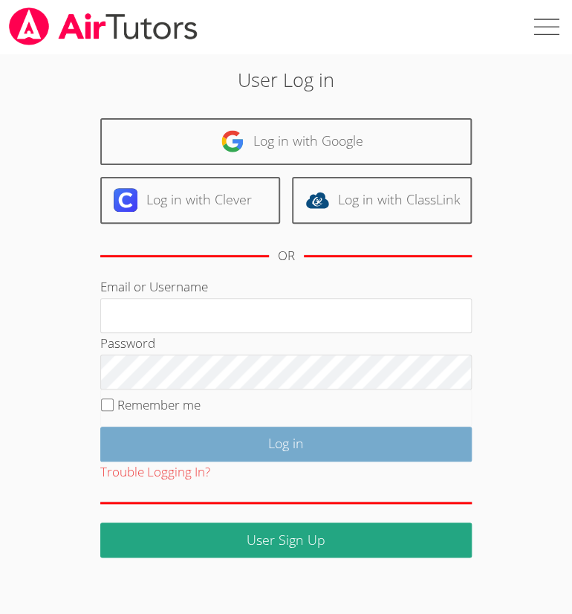
type input "kgbaldwintutor@gmail.com"
click at [206, 431] on input "Log in" at bounding box center [286, 444] width 372 height 35
